Goal: Book appointment/travel/reservation

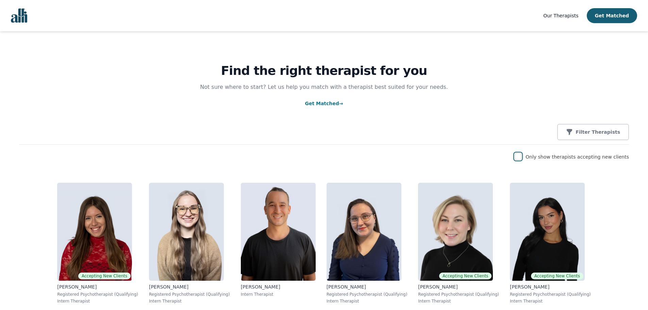
click at [521, 156] on input "checkbox" at bounding box center [517, 156] width 7 height 7
checkbox input "true"
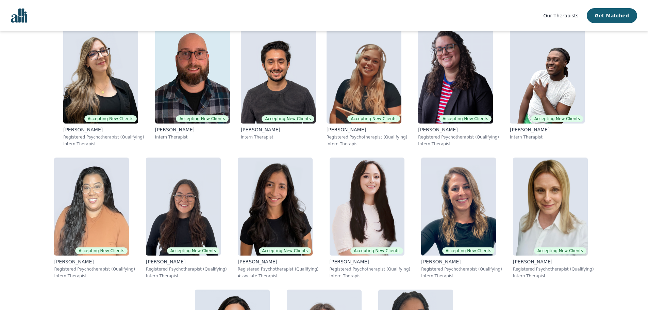
scroll to position [1081, 0]
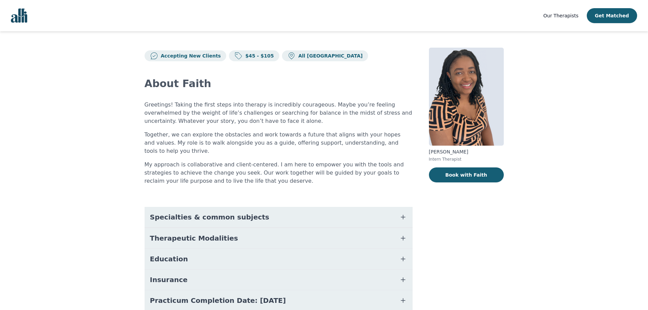
scroll to position [46, 0]
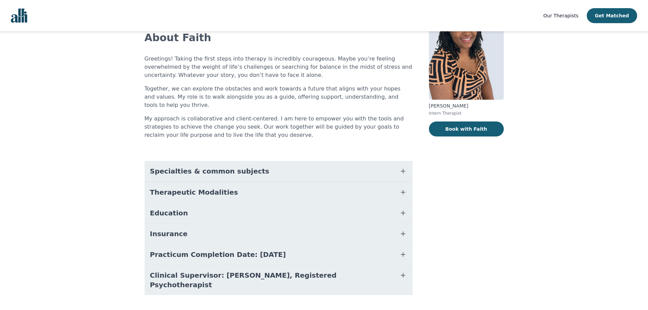
click at [166, 187] on span "Therapeutic Modalities" at bounding box center [194, 192] width 88 height 10
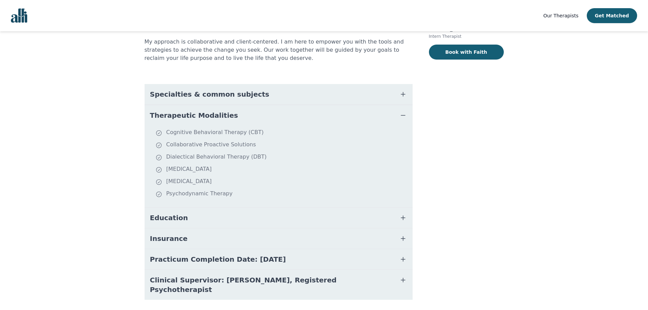
scroll to position [128, 0]
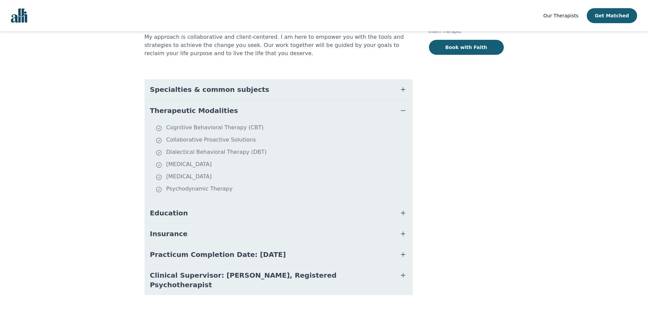
click at [225, 85] on span "Specialties & common subjects" at bounding box center [209, 90] width 119 height 10
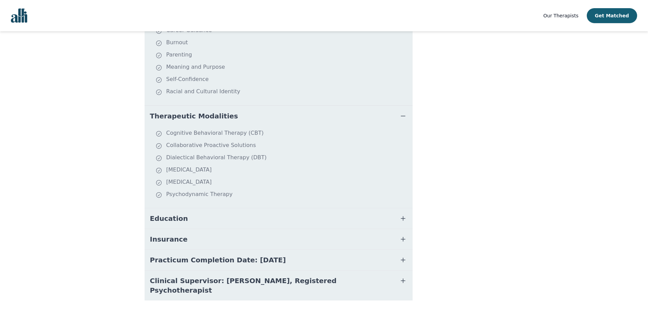
scroll to position [246, 0]
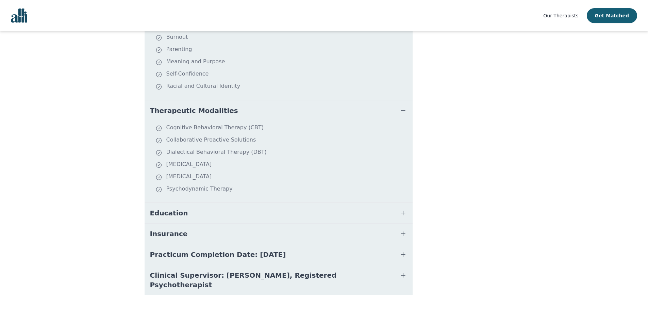
click at [193, 203] on button "Education" at bounding box center [279, 213] width 268 height 20
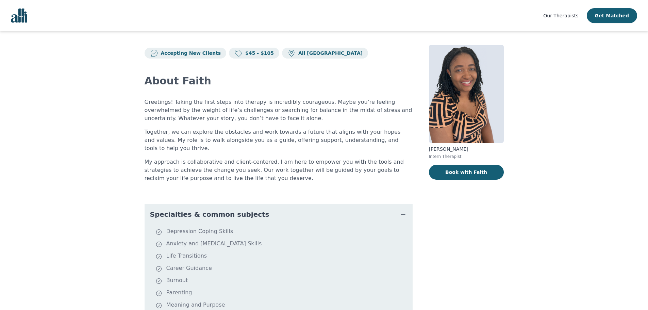
scroll to position [0, 0]
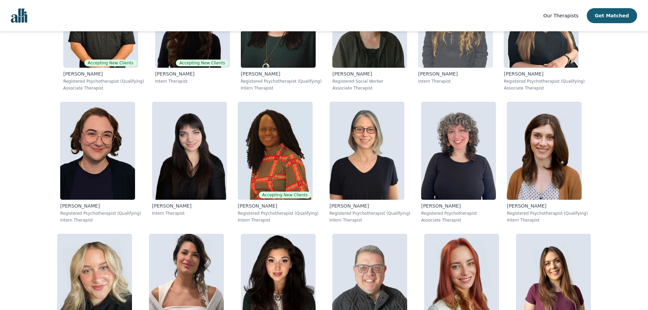
scroll to position [367, 0]
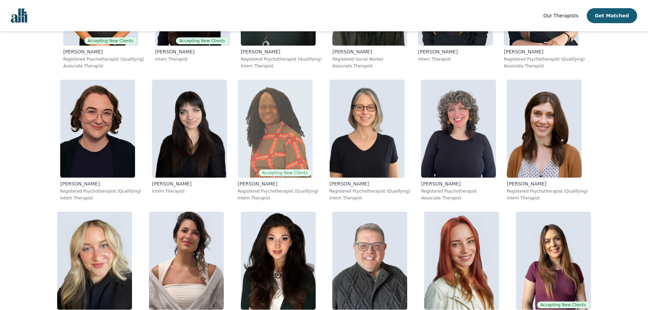
click at [238, 188] on div "[PERSON_NAME] Registered Psychotherapist (Qualifying) Intern Therapist" at bounding box center [278, 190] width 81 height 20
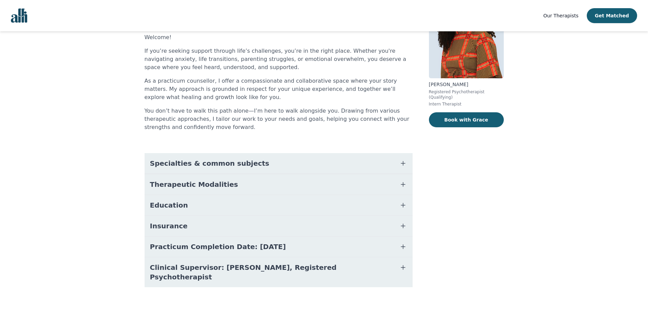
scroll to position [68, 0]
click at [199, 167] on span "Specialties & common subjects" at bounding box center [209, 163] width 119 height 10
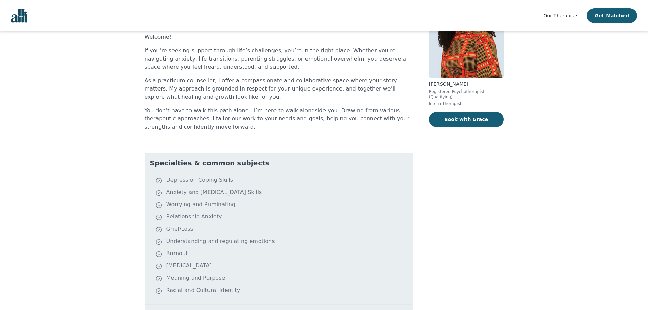
click at [199, 167] on span "Specialties & common subjects" at bounding box center [209, 163] width 119 height 10
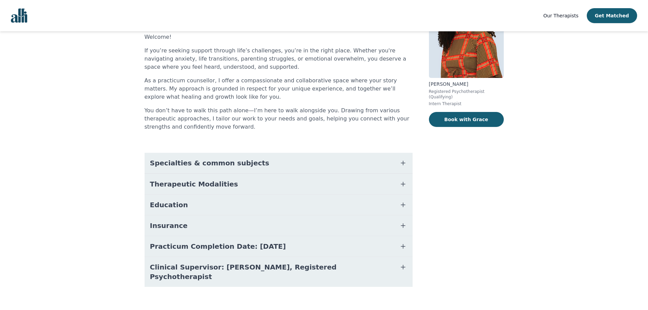
click at [207, 205] on button "Education" at bounding box center [279, 204] width 268 height 20
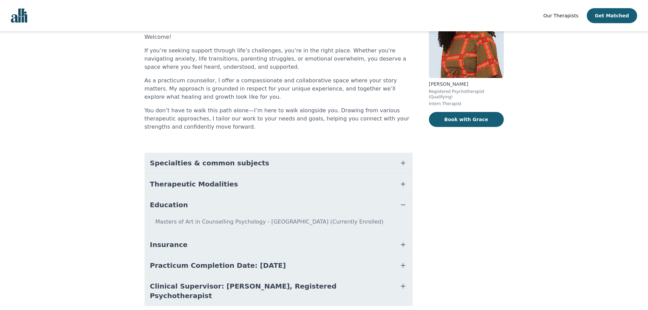
click at [207, 205] on button "Education" at bounding box center [279, 204] width 268 height 20
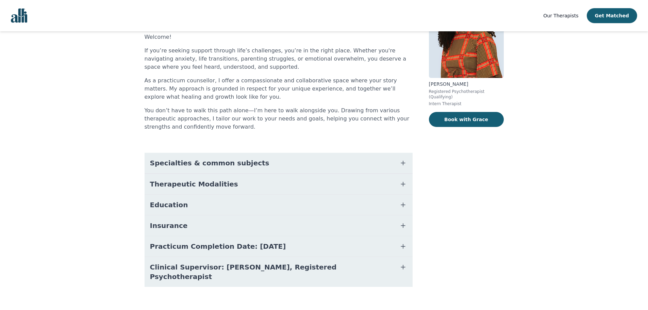
click at [217, 162] on span "Specialties & common subjects" at bounding box center [209, 163] width 119 height 10
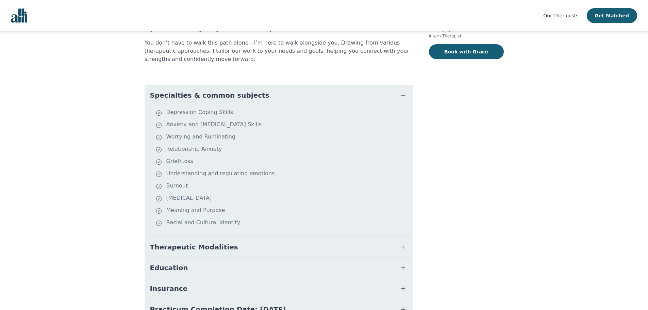
scroll to position [136, 0]
click at [241, 93] on span "Specialties & common subjects" at bounding box center [209, 95] width 119 height 10
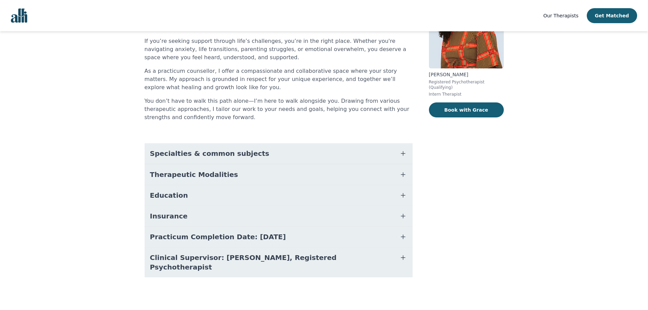
scroll to position [68, 0]
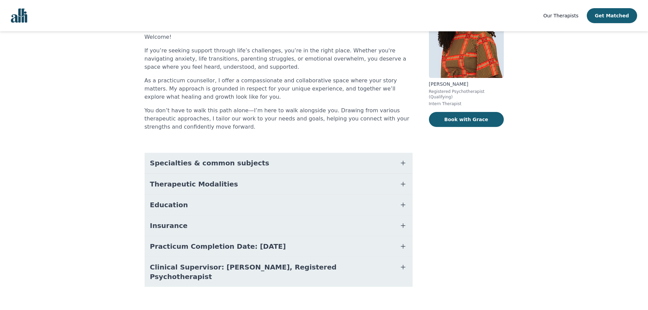
click at [190, 184] on span "Therapeutic Modalities" at bounding box center [194, 184] width 88 height 10
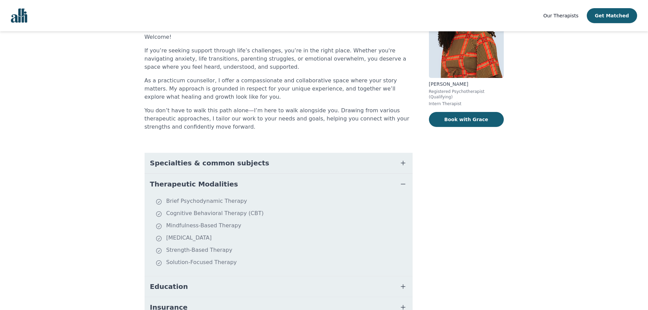
click at [190, 184] on span "Therapeutic Modalities" at bounding box center [194, 184] width 88 height 10
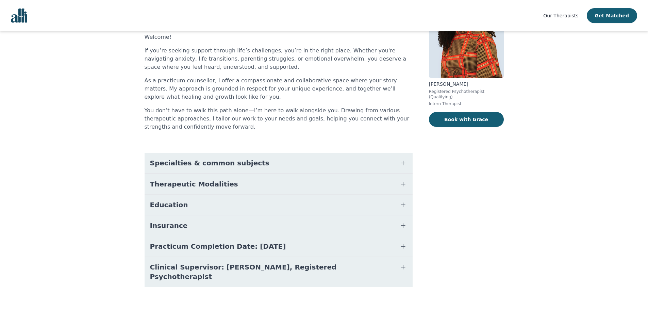
click at [177, 208] on span "Education" at bounding box center [169, 205] width 38 height 10
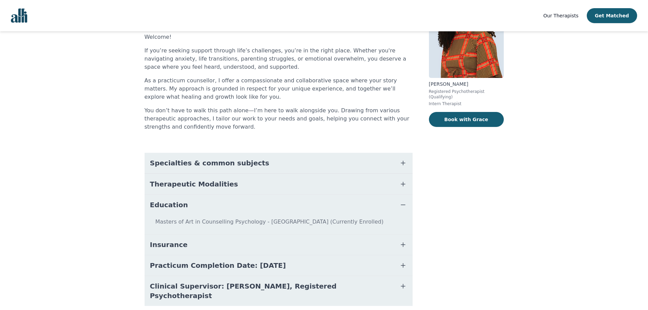
click at [177, 208] on span "Education" at bounding box center [169, 205] width 38 height 10
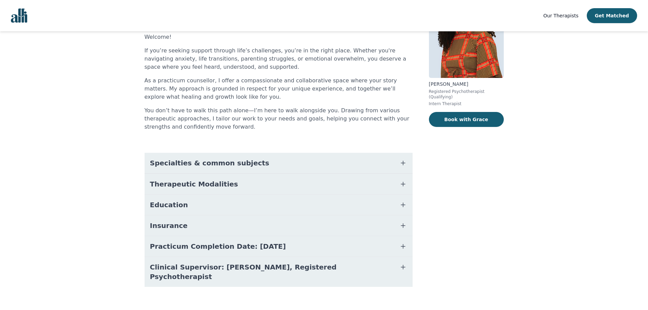
click at [175, 245] on span "Practicum Completion Date: [DATE]" at bounding box center [218, 246] width 136 height 10
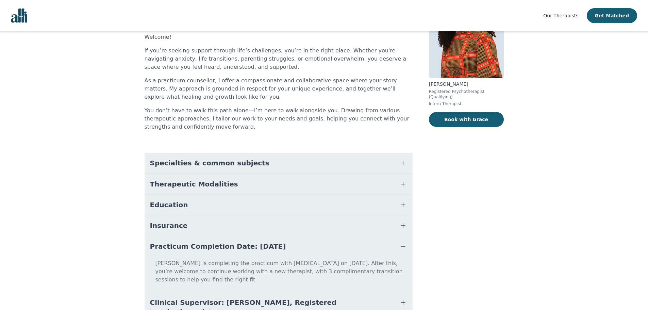
click at [174, 221] on span "Insurance" at bounding box center [169, 226] width 38 height 10
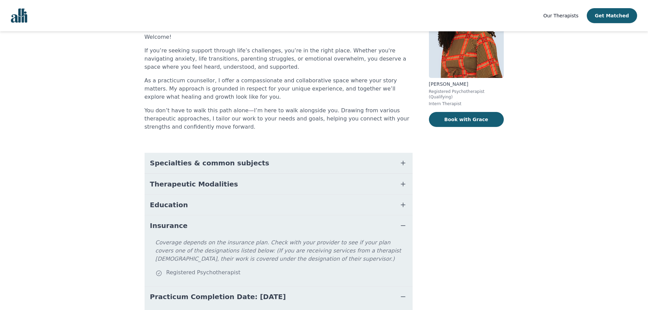
click at [174, 221] on span "Insurance" at bounding box center [169, 226] width 38 height 10
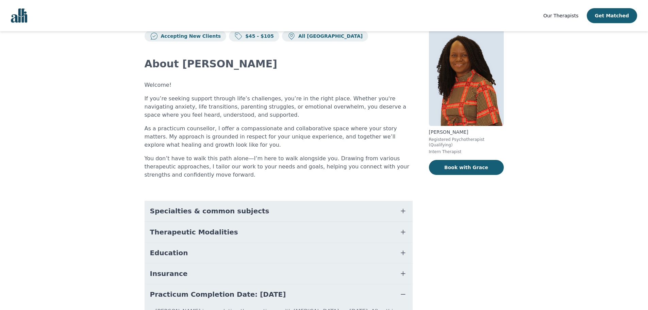
scroll to position [0, 0]
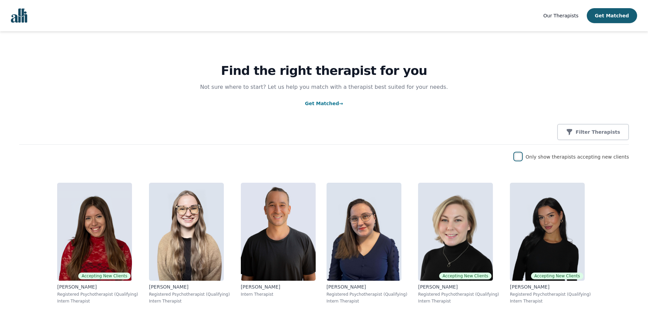
click at [521, 156] on input "checkbox" at bounding box center [517, 156] width 7 height 7
checkbox input "true"
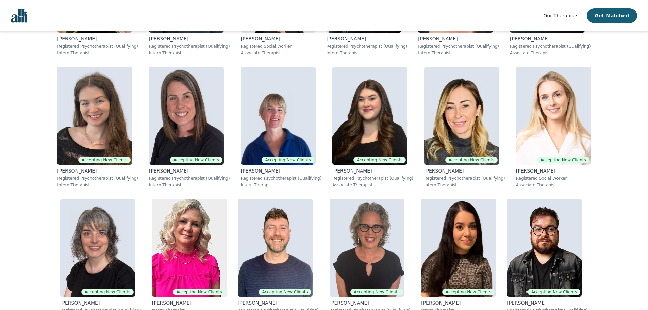
scroll to position [816, 0]
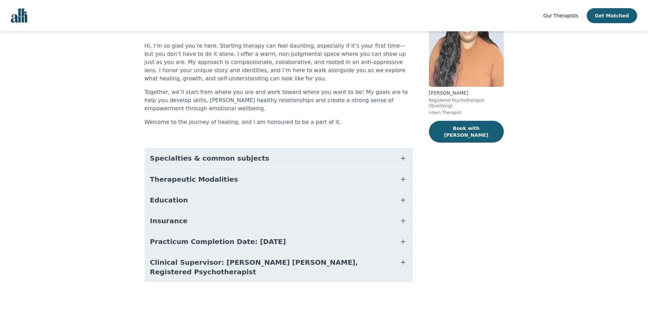
scroll to position [64, 0]
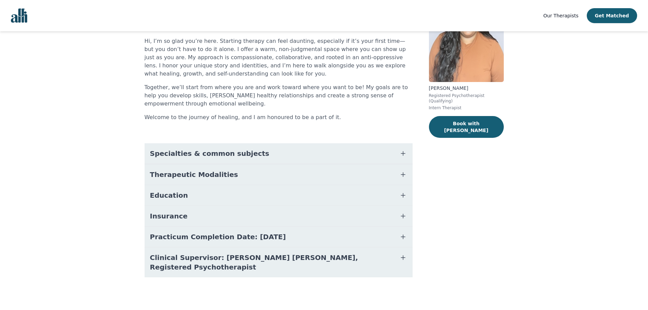
click at [168, 182] on button "Therapeutic Modalities" at bounding box center [279, 174] width 268 height 20
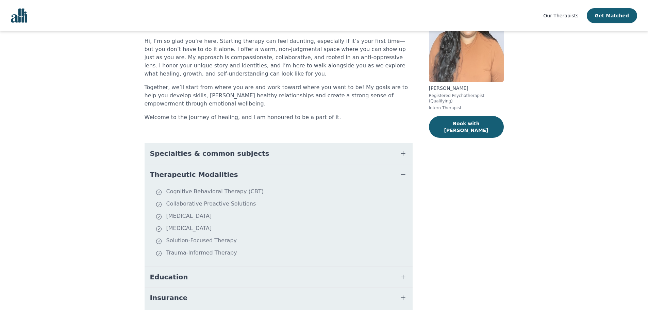
click at [168, 182] on button "Therapeutic Modalities" at bounding box center [279, 174] width 268 height 20
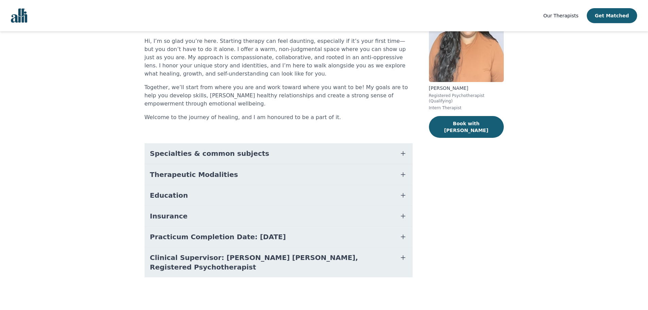
click at [176, 154] on span "Specialties & common subjects" at bounding box center [209, 154] width 119 height 10
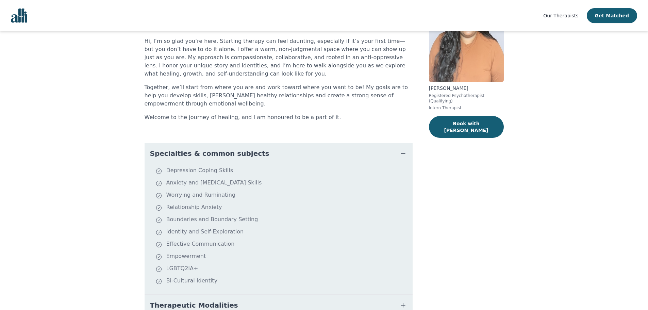
click at [176, 154] on span "Specialties & common subjects" at bounding box center [209, 154] width 119 height 10
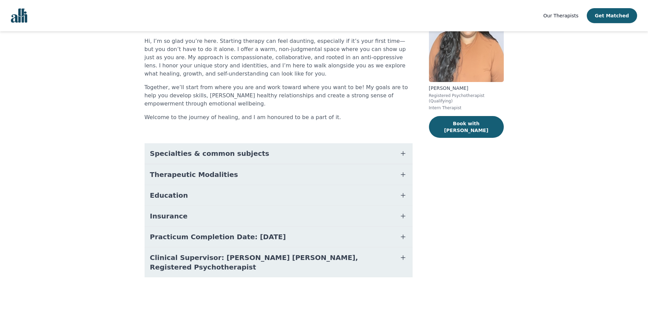
scroll to position [0, 0]
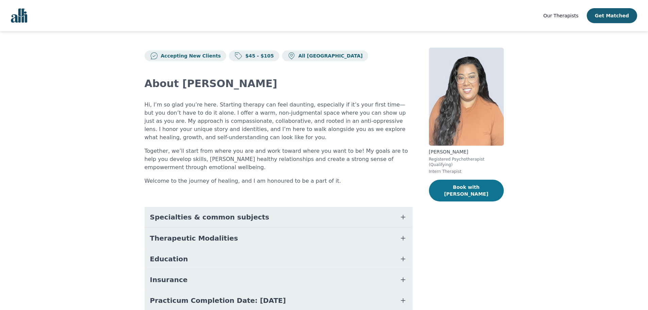
click at [472, 185] on button "Book with [PERSON_NAME]" at bounding box center [466, 191] width 75 height 22
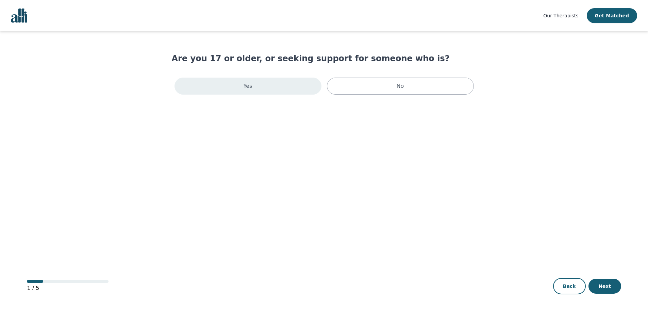
click at [278, 90] on div "Yes" at bounding box center [247, 86] width 147 height 17
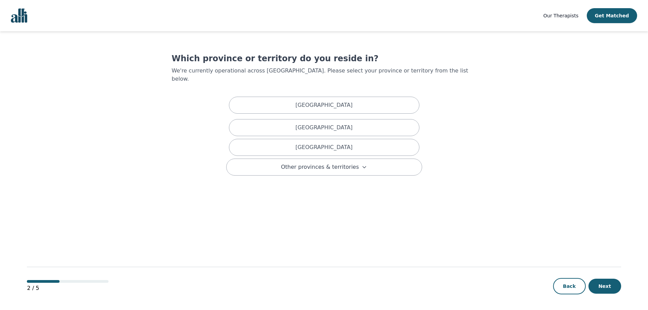
click at [296, 139] on div "[GEOGRAPHIC_DATA]" at bounding box center [324, 147] width 190 height 17
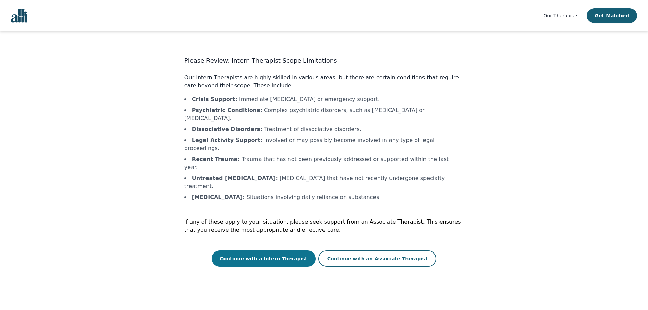
click at [287, 250] on button "Continue with a Intern Therapist" at bounding box center [264, 258] width 104 height 16
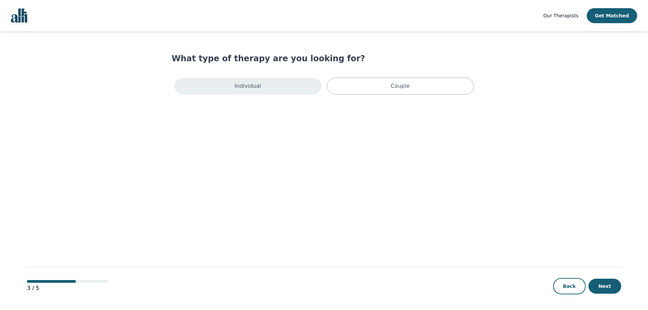
click at [277, 83] on div "Individual" at bounding box center [247, 86] width 147 height 17
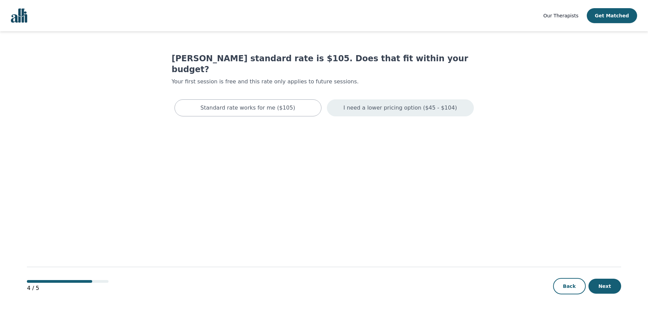
click at [374, 101] on div "I need a lower pricing option ($45 - $104)" at bounding box center [400, 107] width 147 height 17
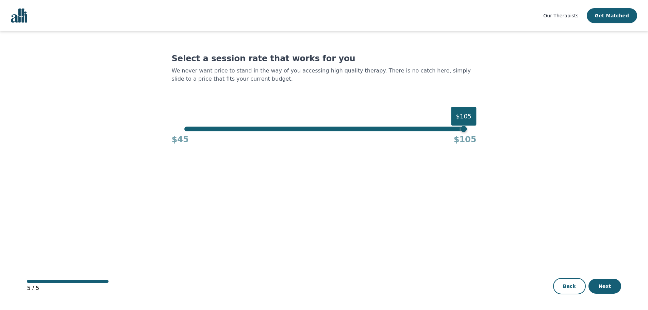
click at [206, 130] on div "$105" at bounding box center [323, 128] width 279 height 5
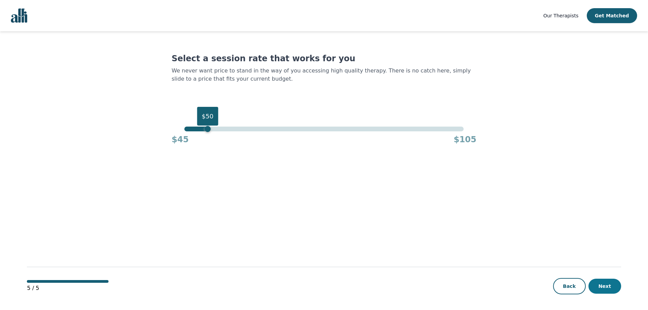
click at [593, 286] on button "Next" at bounding box center [604, 285] width 33 height 15
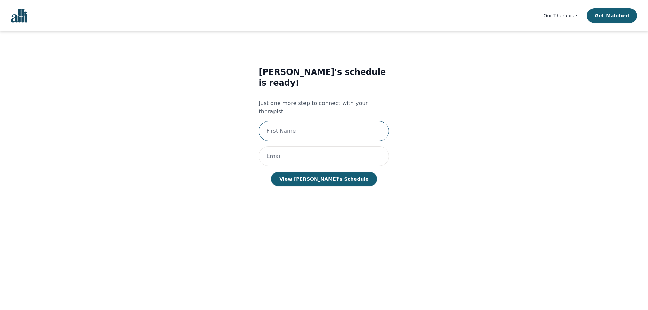
click at [352, 121] on input "text" at bounding box center [323, 131] width 131 height 20
type input "[PERSON_NAME]"
click at [305, 146] on input "email" at bounding box center [323, 156] width 131 height 20
type input "[PERSON_NAME][EMAIL_ADDRESS][PERSON_NAME][DOMAIN_NAME]"
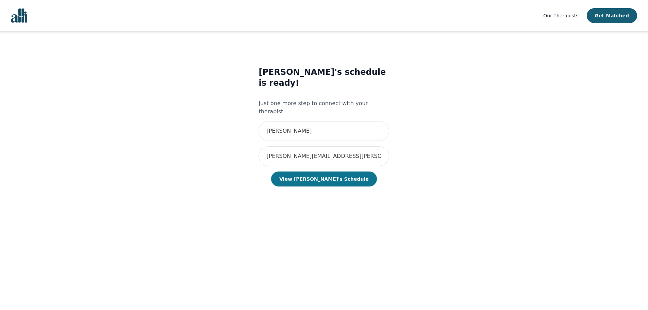
click at [321, 171] on button "View [PERSON_NAME]'s Schedule" at bounding box center [323, 178] width 105 height 15
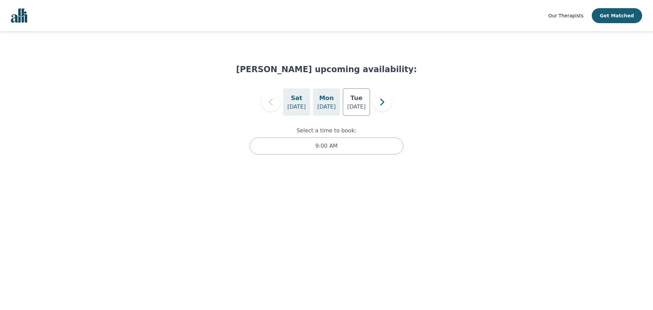
click at [333, 104] on p "[DATE]" at bounding box center [326, 107] width 18 height 8
click at [360, 100] on h5 "Tue" at bounding box center [356, 98] width 12 height 10
click at [384, 99] on icon "button" at bounding box center [382, 102] width 14 height 14
click at [329, 107] on p "[DATE]" at bounding box center [326, 107] width 18 height 8
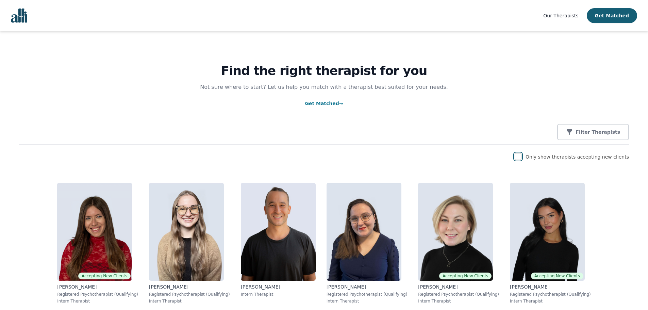
click at [521, 159] on input "checkbox" at bounding box center [517, 156] width 7 height 7
checkbox input "true"
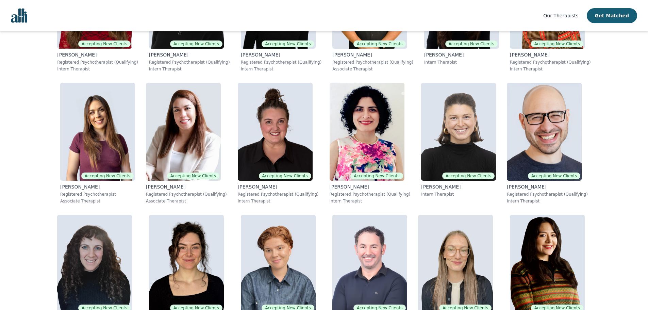
scroll to position [272, 0]
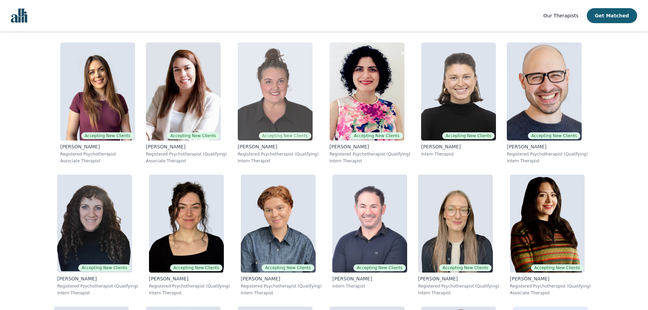
click at [238, 157] on div "Janelle Rushton Registered Psychotherapist (Qualifying) Intern Therapist" at bounding box center [278, 153] width 81 height 20
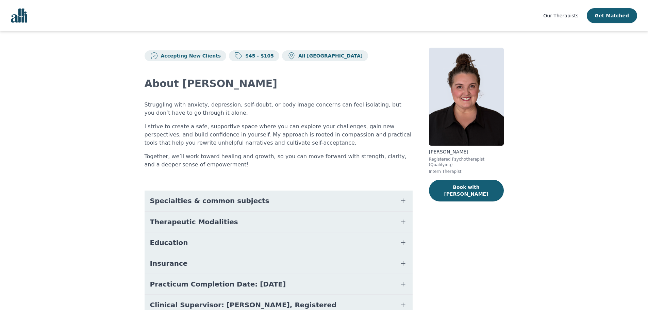
click at [192, 207] on button "Specialties & common subjects" at bounding box center [279, 200] width 268 height 20
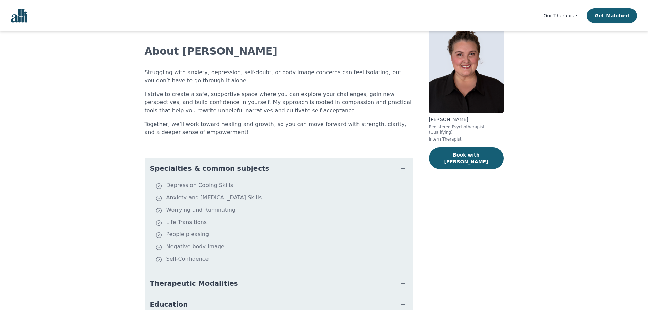
scroll to position [34, 0]
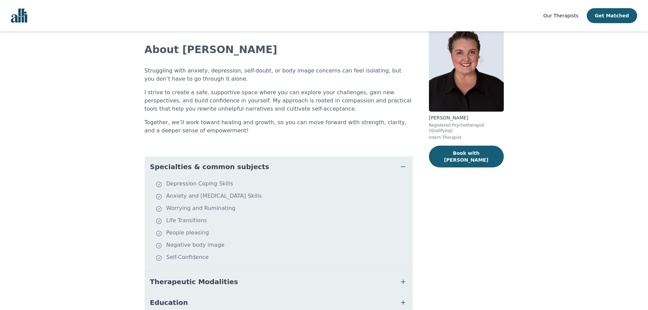
click at [208, 164] on span "Specialties & common subjects" at bounding box center [209, 167] width 119 height 10
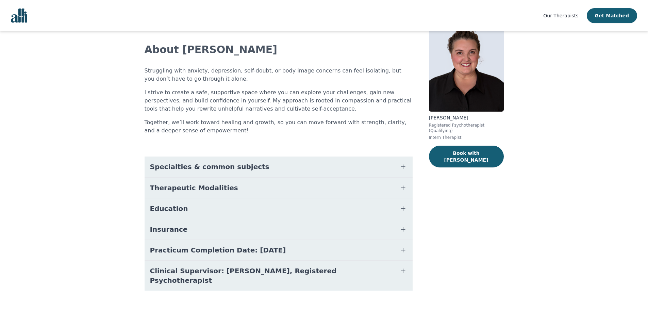
click at [200, 190] on span "Therapeutic Modalities" at bounding box center [194, 188] width 88 height 10
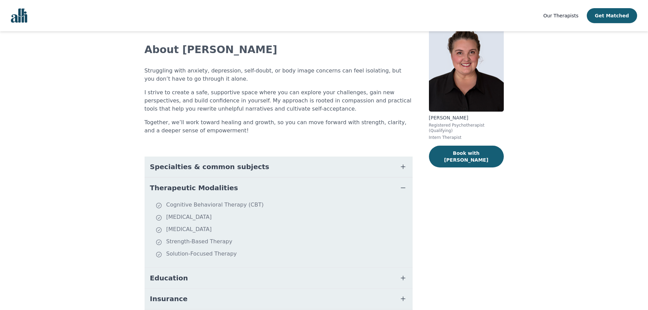
click at [200, 190] on span "Therapeutic Modalities" at bounding box center [194, 188] width 88 height 10
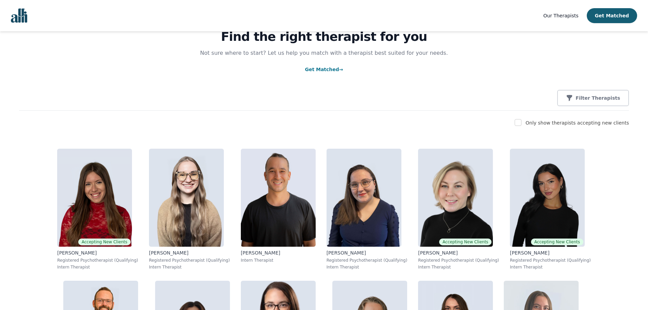
scroll to position [38, 0]
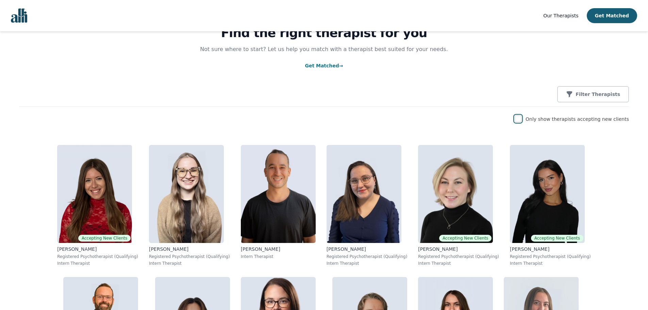
click at [521, 121] on input "checkbox" at bounding box center [517, 118] width 7 height 7
checkbox input "true"
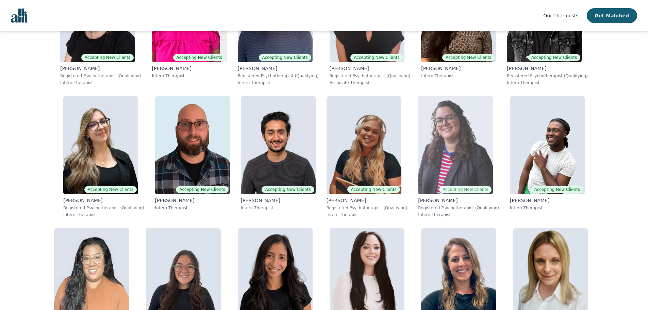
scroll to position [1013, 0]
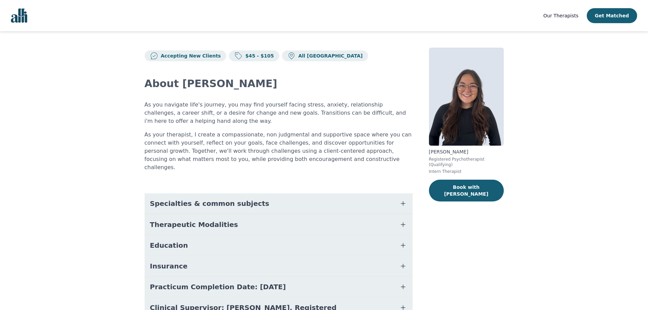
click at [213, 220] on span "Therapeutic Modalities" at bounding box center [194, 225] width 88 height 10
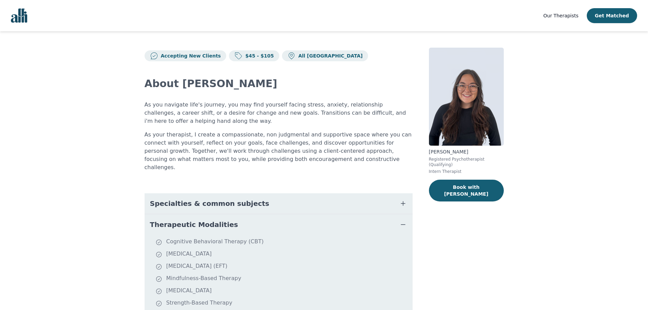
click at [225, 200] on span "Specialties & common subjects" at bounding box center [209, 204] width 119 height 10
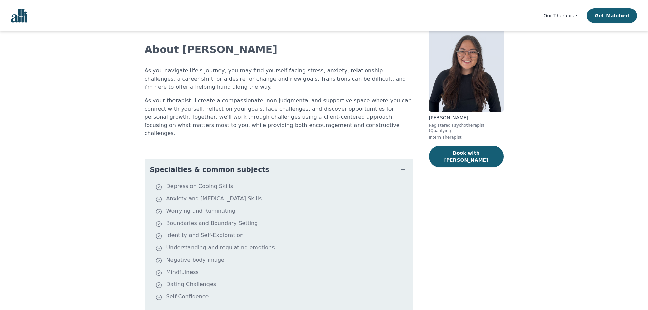
scroll to position [68, 0]
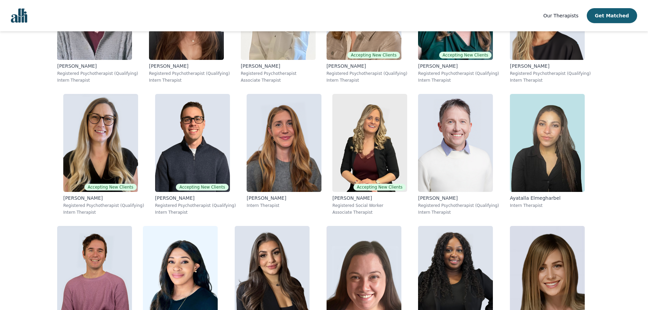
scroll to position [1673, 0]
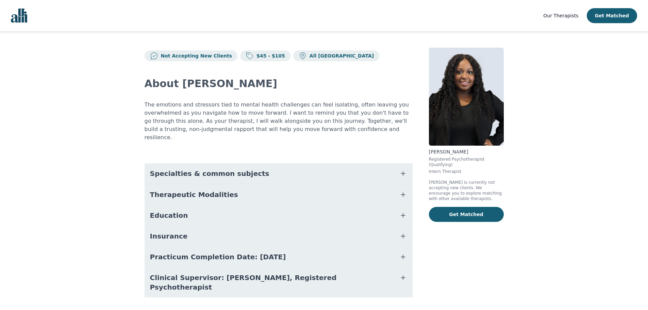
click at [193, 206] on button "Education" at bounding box center [279, 215] width 268 height 20
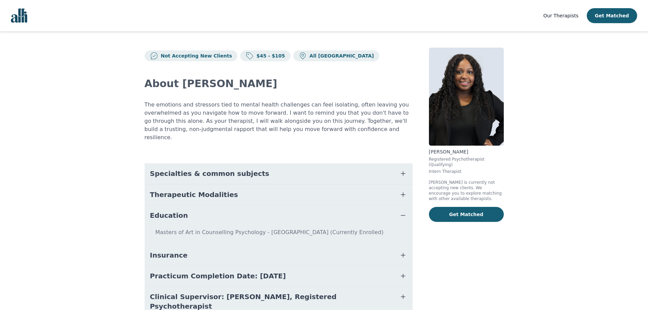
click at [193, 206] on button "Education" at bounding box center [279, 215] width 268 height 20
